Goal: Navigation & Orientation: Find specific page/section

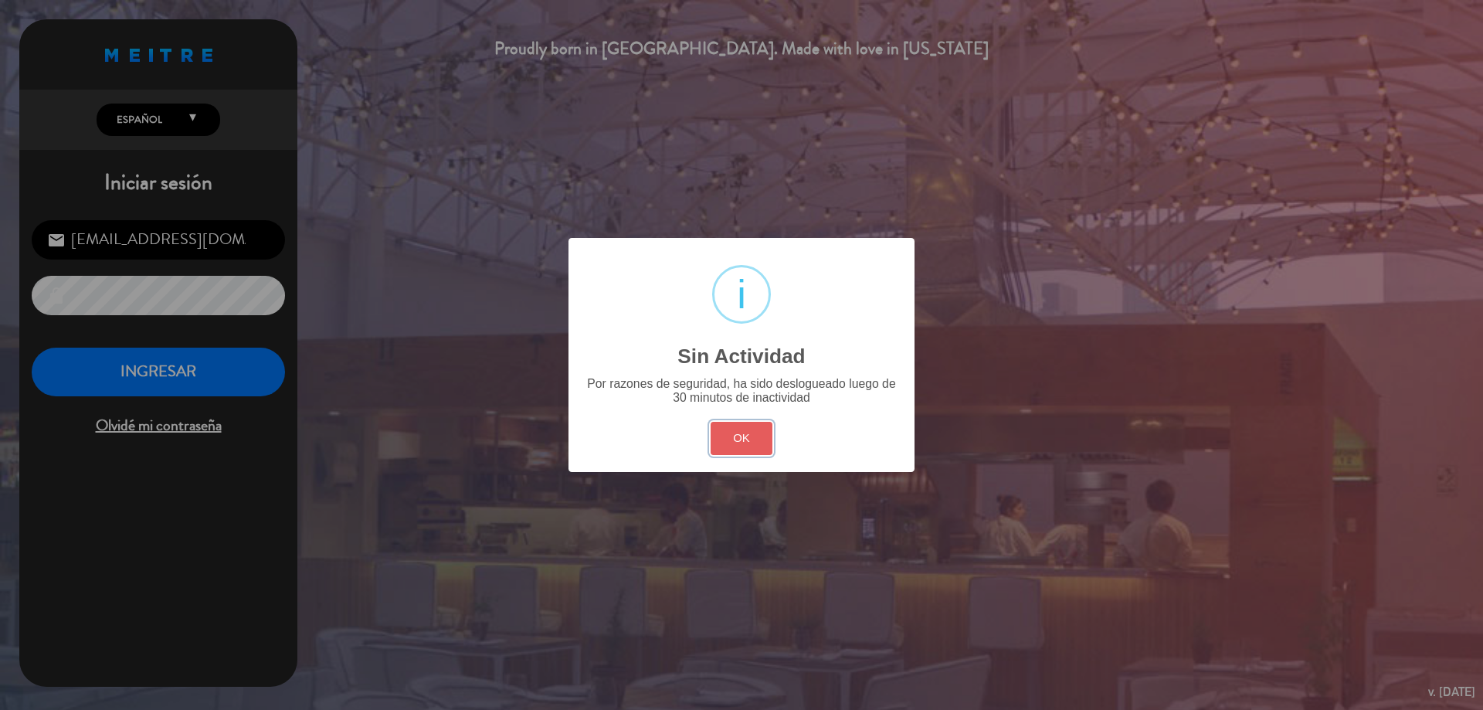
click at [771, 430] on button "OK" at bounding box center [742, 438] width 63 height 33
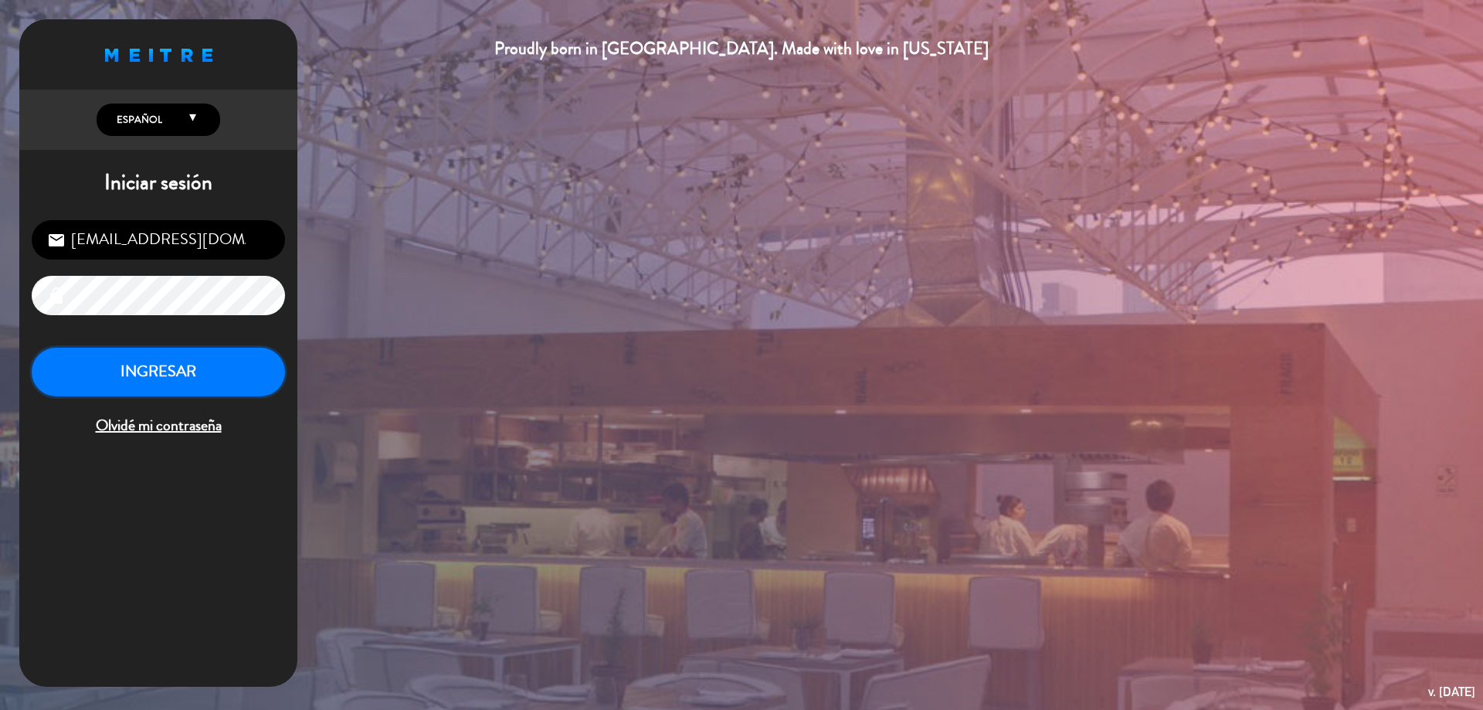
click at [193, 367] on button "INGRESAR" at bounding box center [158, 372] width 253 height 49
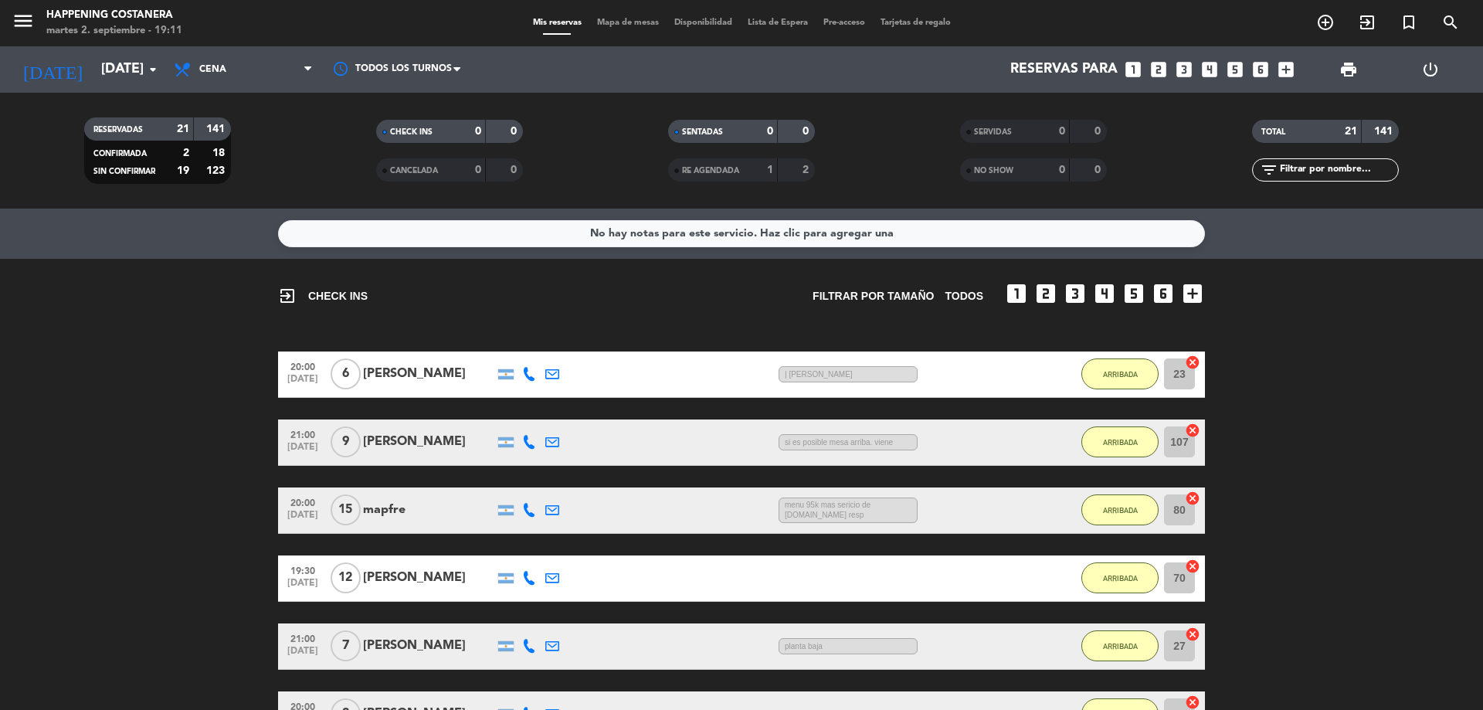
click at [623, 12] on div "menu Happening Costanera [DATE] 2. septiembre - 19:11 Mis reservas Mapa de mesa…" at bounding box center [741, 23] width 1483 height 46
click at [623, 24] on span "Mapa de mesas" at bounding box center [627, 23] width 77 height 8
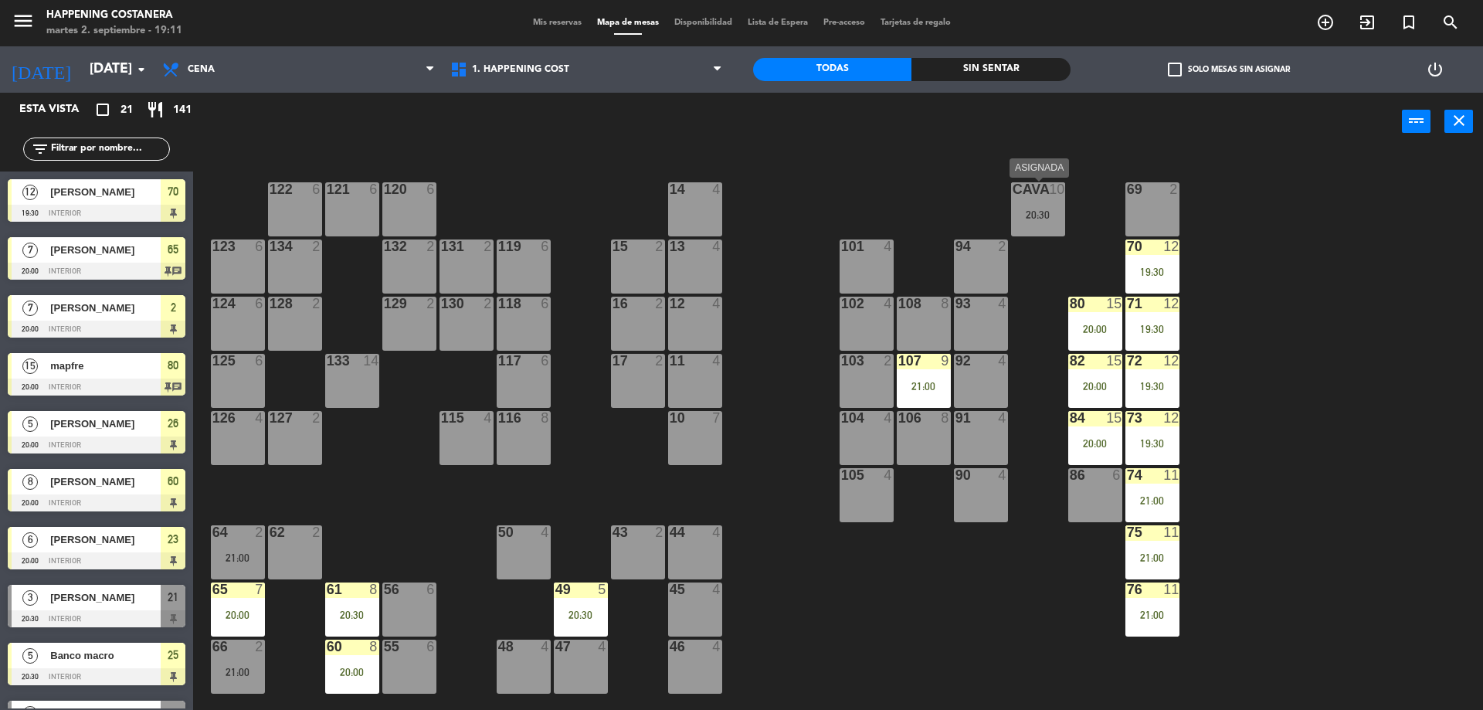
click at [1026, 207] on div "CAVA 10 20:30" at bounding box center [1038, 209] width 54 height 54
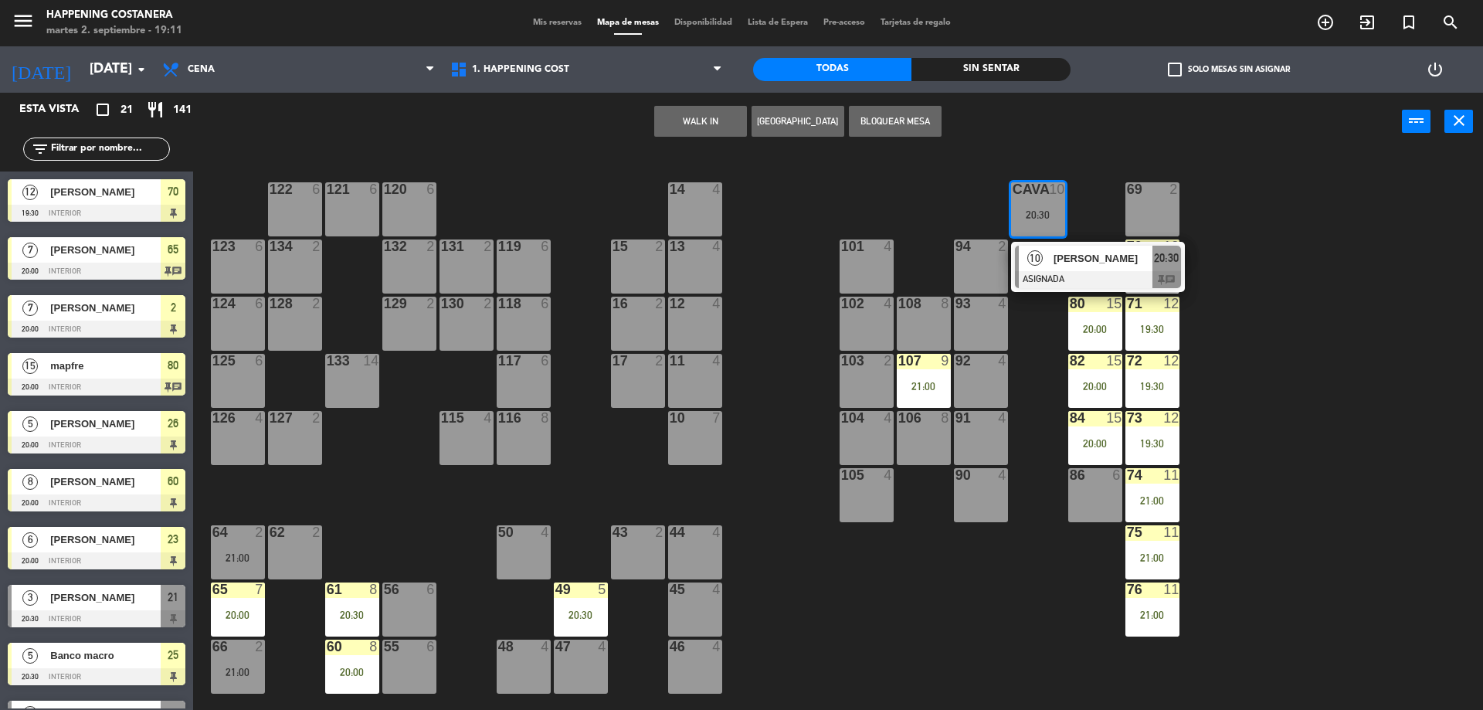
click at [898, 189] on div "69 2 122 6 121 6 120 6 14 4 CAVA 10 20:30 10 [PERSON_NAME] ASIGNADA 20:30 chat …" at bounding box center [845, 433] width 1275 height 559
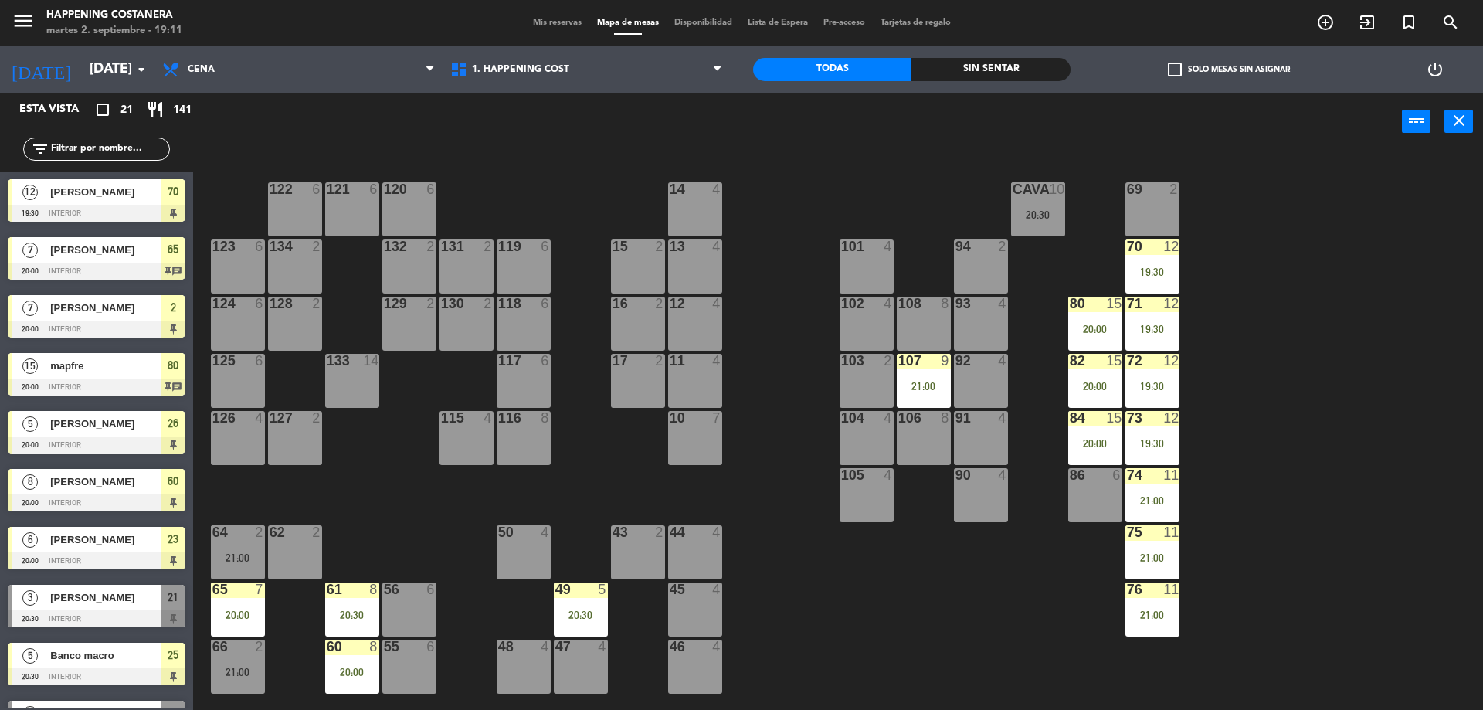
click at [1164, 254] on div "70 12" at bounding box center [1153, 246] width 54 height 15
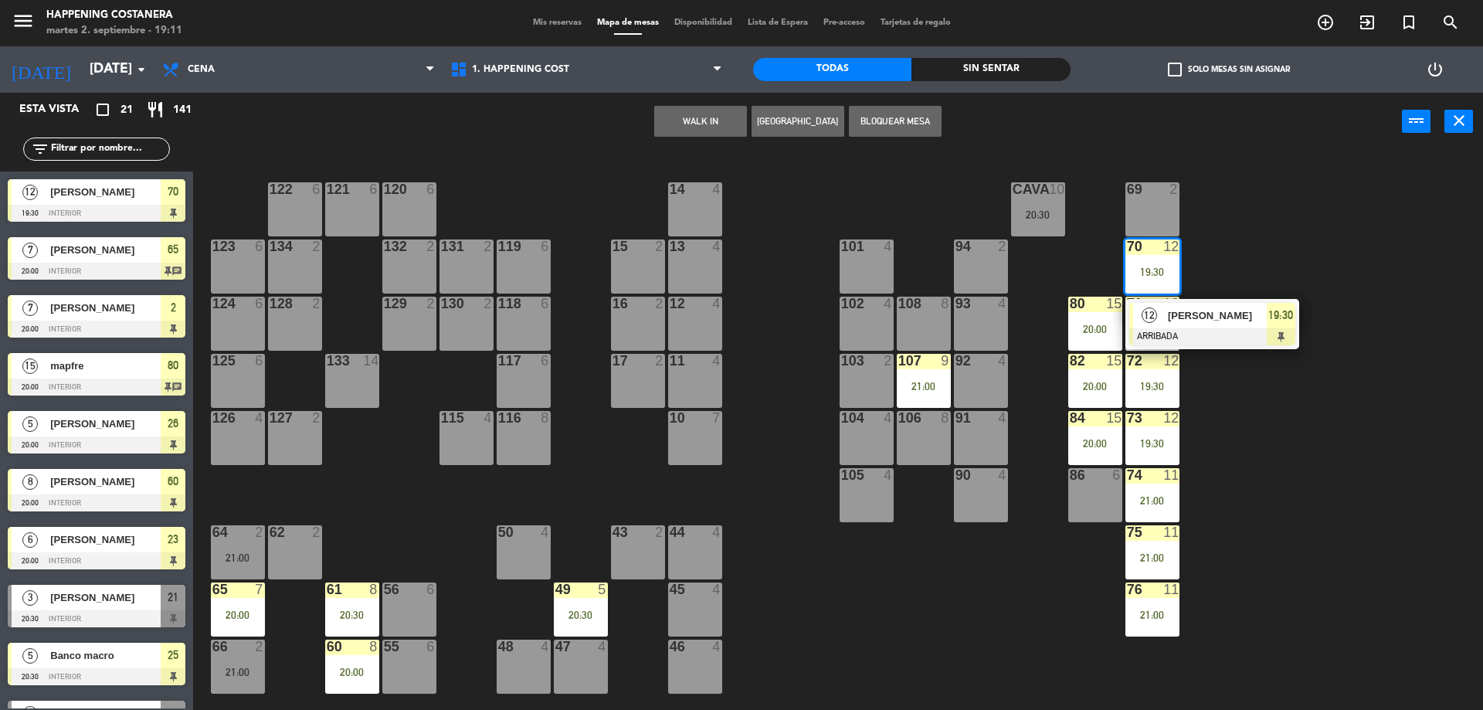
click at [1231, 228] on div "69 2 122 6 121 6 120 6 14 4 CAVA 10 20:30 101 4 94 2 70 12 19:30 12 [PERSON_NAM…" at bounding box center [845, 433] width 1275 height 559
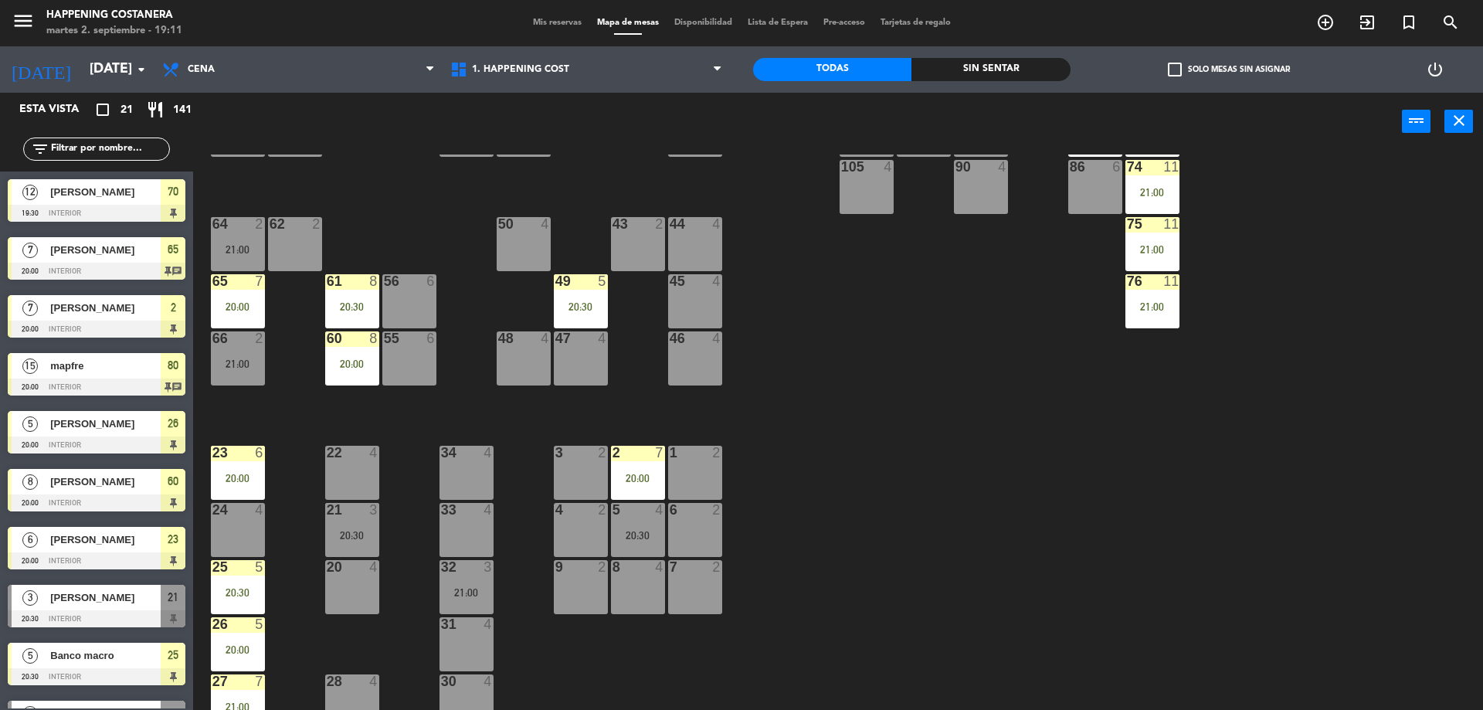
scroll to position [309, 0]
